Goal: Information Seeking & Learning: Check status

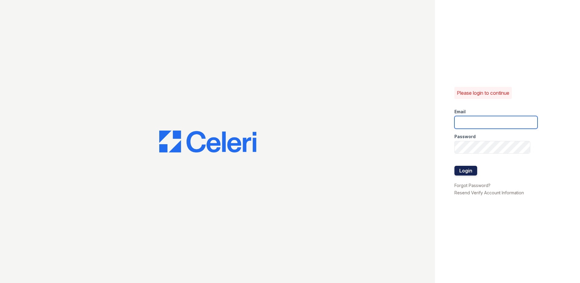
type input "[EMAIL_ADDRESS][DOMAIN_NAME]"
click at [467, 174] on button "Login" at bounding box center [465, 171] width 23 height 10
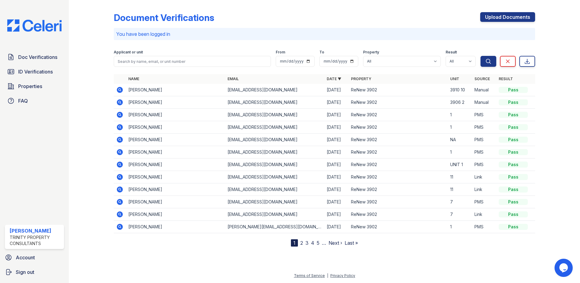
click at [46, 28] on img at bounding box center [34, 25] width 64 height 12
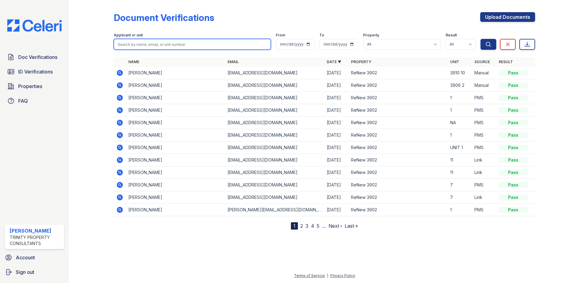
click at [149, 47] on input "search" at bounding box center [192, 44] width 157 height 11
type input "iamoi"
click at [480, 39] on button "Search" at bounding box center [488, 44] width 16 height 11
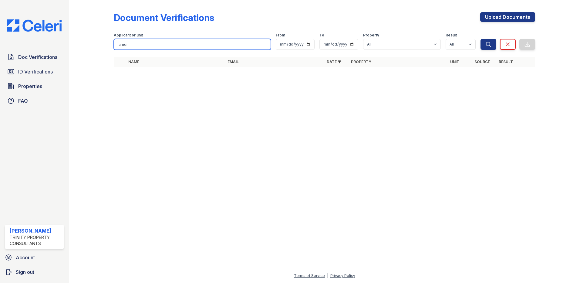
click at [145, 45] on input "iamoi" at bounding box center [192, 44] width 157 height 11
click at [221, 44] on input "iamoi" at bounding box center [192, 44] width 157 height 11
type input "nichols"
click at [480, 39] on button "Search" at bounding box center [488, 44] width 16 height 11
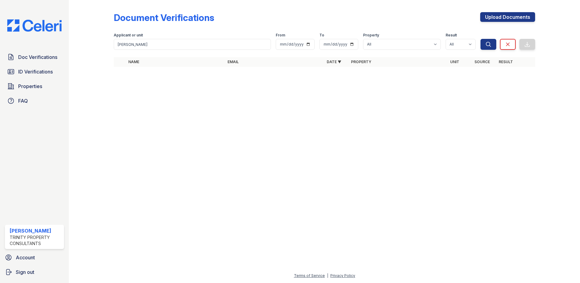
click at [95, 59] on div at bounding box center [96, 37] width 35 height 70
click at [39, 73] on span "ID Verifications" at bounding box center [35, 71] width 35 height 7
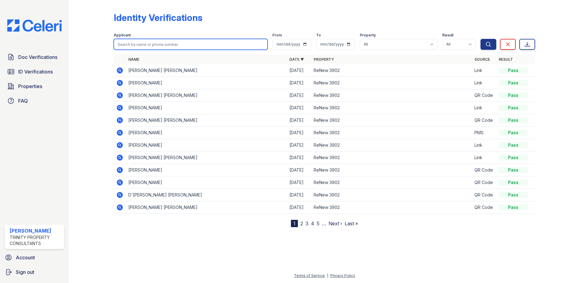
click at [153, 43] on input "search" at bounding box center [191, 44] width 154 height 11
type input "nichols"
click at [480, 39] on button "Search" at bounding box center [488, 44] width 16 height 11
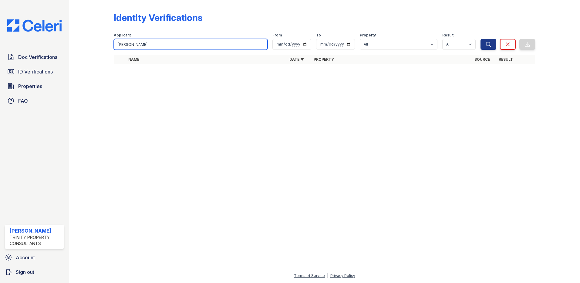
drag, startPoint x: 141, startPoint y: 46, endPoint x: 90, endPoint y: 50, distance: 50.8
click at [90, 50] on div "Identity Verifications Filter Applicant nichols From To Property All ReNew 3902…" at bounding box center [325, 40] width 492 height 80
type input "iaomi"
click at [480, 39] on button "Search" at bounding box center [488, 44] width 16 height 11
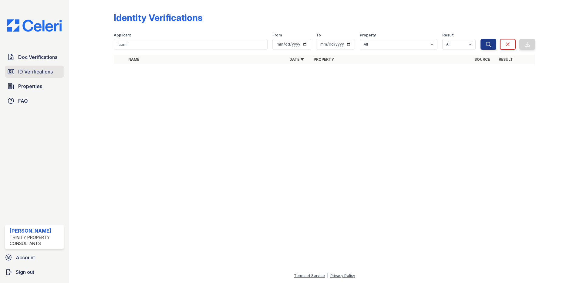
click at [38, 70] on span "ID Verifications" at bounding box center [35, 71] width 35 height 7
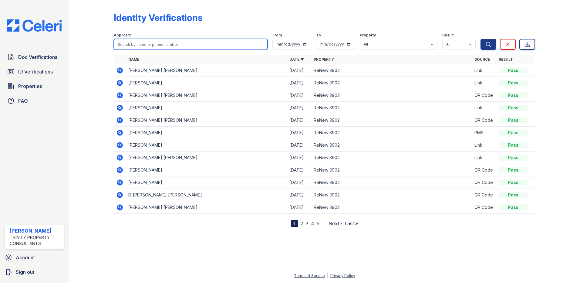
click at [140, 45] on input "search" at bounding box center [191, 44] width 154 height 11
click at [230, 253] on div at bounding box center [325, 254] width 492 height 35
click at [300, 224] on nav "1 2 3 4 5 … Next › Last »" at bounding box center [324, 223] width 67 height 7
click at [301, 224] on link "2" at bounding box center [301, 223] width 3 height 6
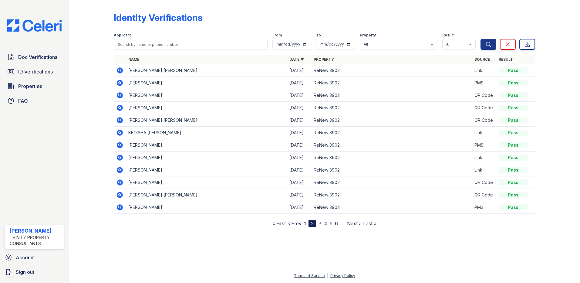
click at [320, 224] on link "3" at bounding box center [319, 223] width 3 height 6
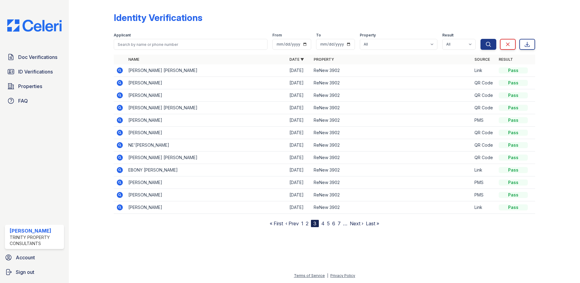
click at [322, 223] on link "4" at bounding box center [322, 223] width 3 height 6
click at [326, 223] on link "5" at bounding box center [325, 223] width 3 height 6
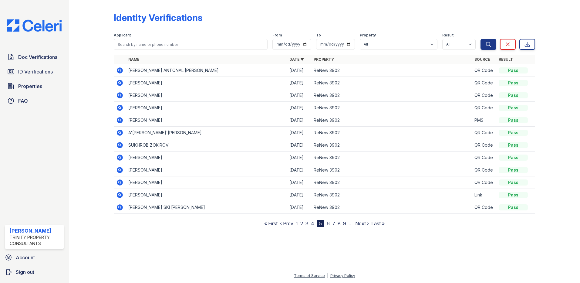
click at [328, 223] on link "6" at bounding box center [328, 223] width 3 height 6
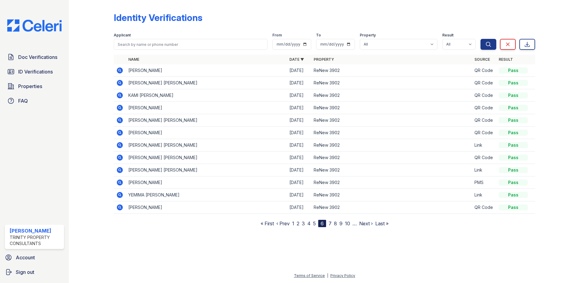
click at [331, 223] on link "7" at bounding box center [329, 223] width 3 height 6
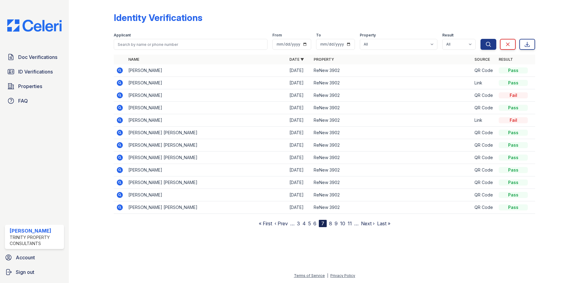
click at [328, 223] on nav "« First ‹ Prev … 3 4 5 6 7 8 9 10 11 … Next › Last »" at bounding box center [325, 223] width 132 height 7
click at [331, 224] on link "8" at bounding box center [330, 223] width 3 height 6
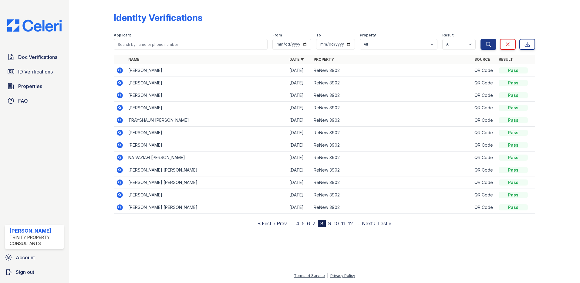
click at [330, 224] on link "9" at bounding box center [329, 223] width 3 height 6
click at [330, 224] on link "10" at bounding box center [329, 223] width 5 height 6
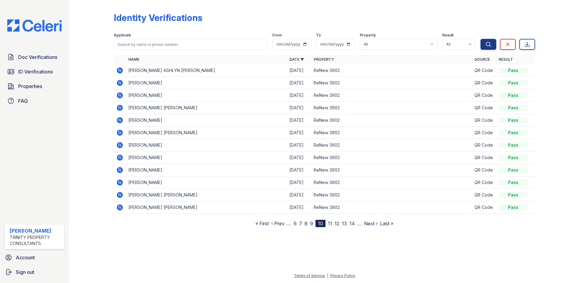
click at [331, 224] on link "11" at bounding box center [330, 223] width 4 height 6
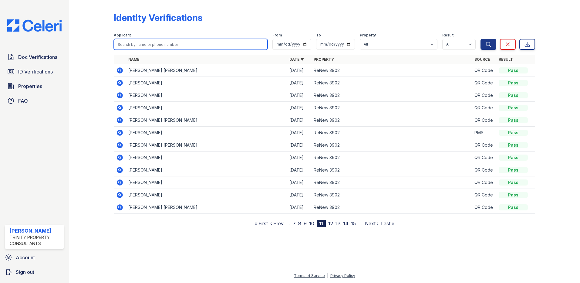
click at [202, 45] on input "search" at bounding box center [191, 44] width 154 height 11
click at [301, 240] on div at bounding box center [325, 254] width 492 height 35
click at [332, 225] on link "12" at bounding box center [330, 223] width 5 height 6
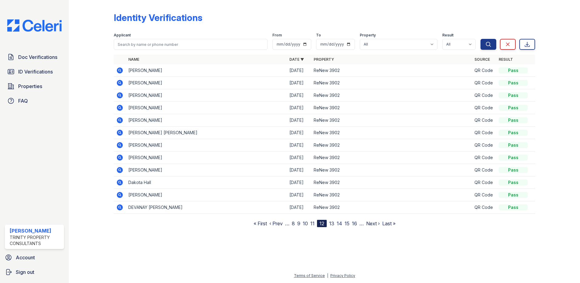
click at [332, 223] on link "13" at bounding box center [331, 223] width 5 height 6
click at [335, 223] on link "14" at bounding box center [332, 223] width 5 height 6
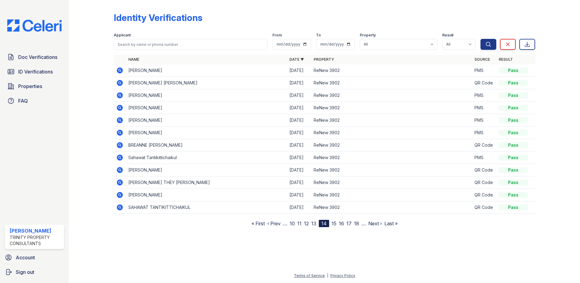
click at [335, 223] on link "15" at bounding box center [334, 223] width 5 height 6
click at [335, 224] on link "16" at bounding box center [333, 223] width 5 height 6
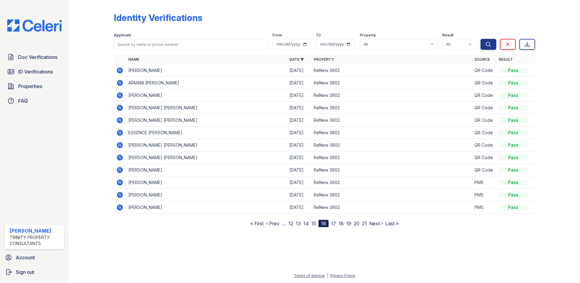
click at [333, 221] on link "17" at bounding box center [333, 223] width 5 height 6
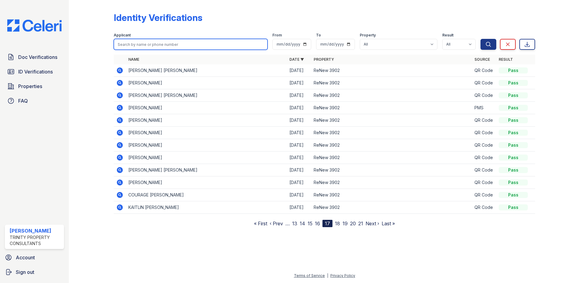
click at [163, 43] on input "search" at bounding box center [191, 44] width 154 height 11
